Goal: Task Accomplishment & Management: Manage account settings

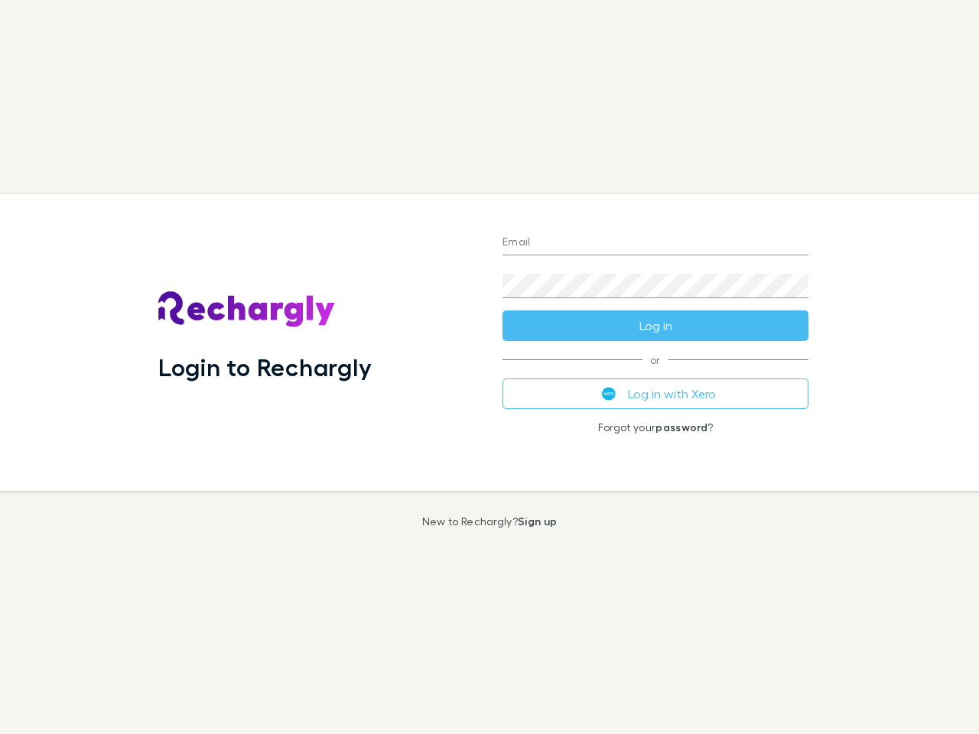
click at [490, 367] on div "Login to Rechargly" at bounding box center [318, 342] width 344 height 297
click at [656, 243] on input "Email" at bounding box center [656, 243] width 306 height 24
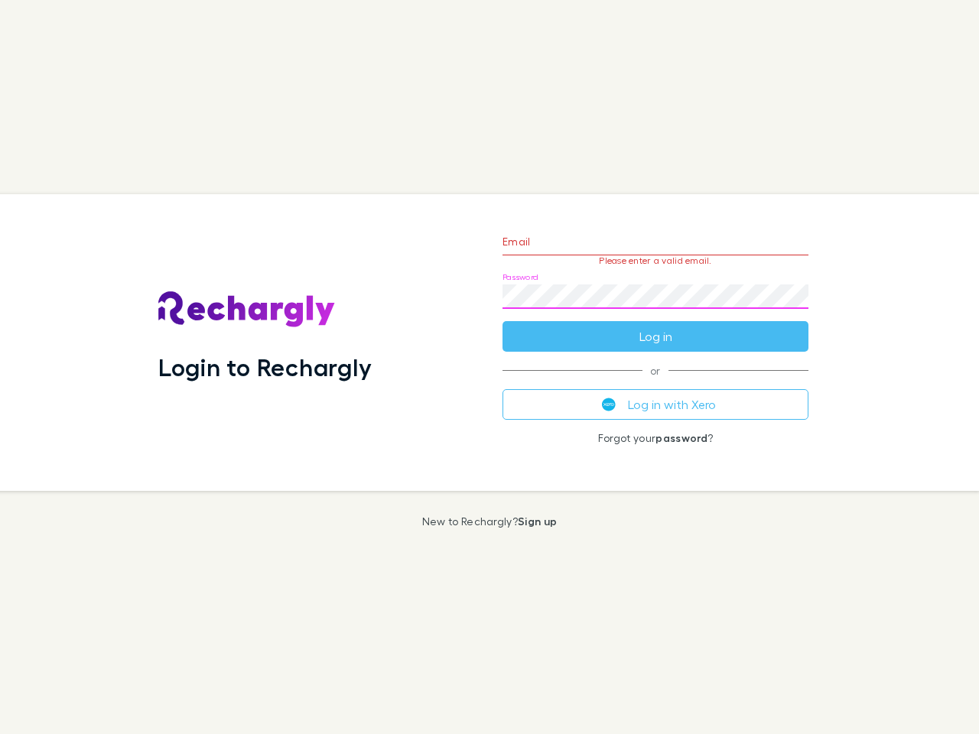
click at [656, 326] on form "Email Please enter a valid email. Password Log in" at bounding box center [656, 285] width 306 height 133
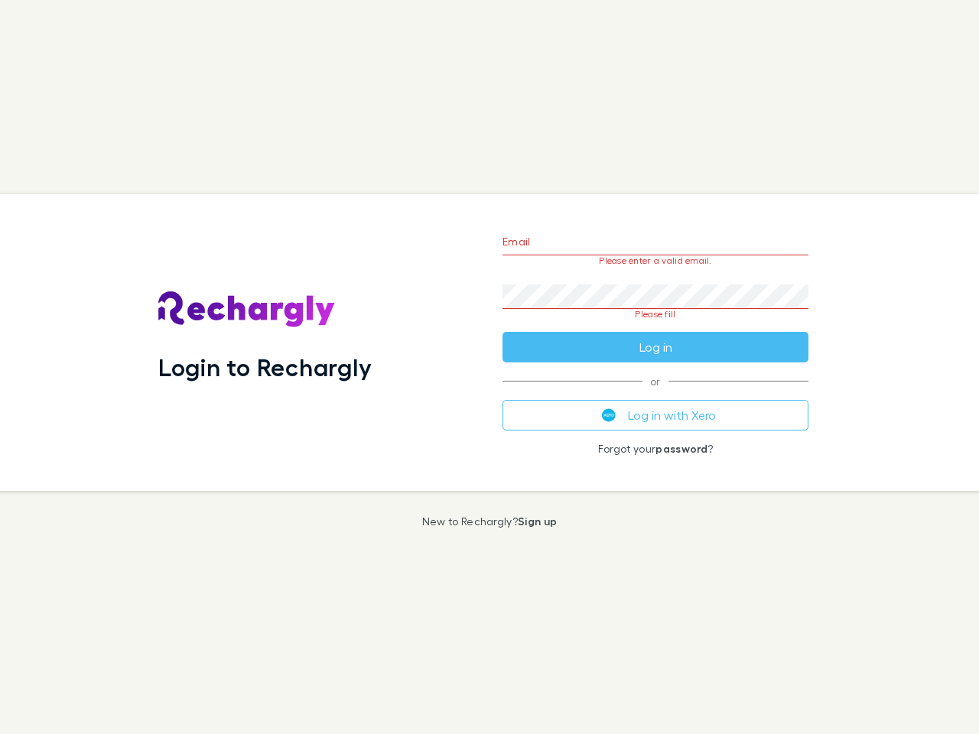
click at [656, 394] on div "Email Please enter a valid email. Password Please fill Log in or Log in with Xe…" at bounding box center [655, 342] width 331 height 297
